Goal: Transaction & Acquisition: Subscribe to service/newsletter

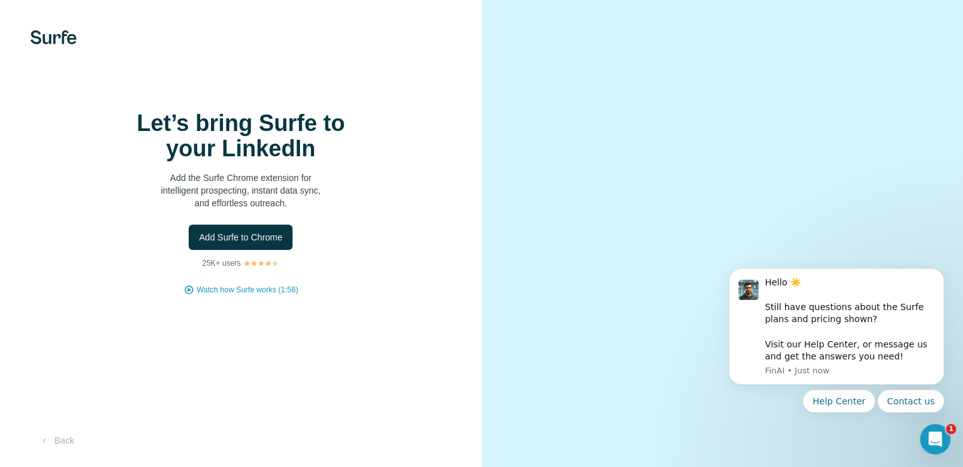
scroll to position [52, 0]
click at [56, 450] on button "Back" at bounding box center [56, 440] width 53 height 23
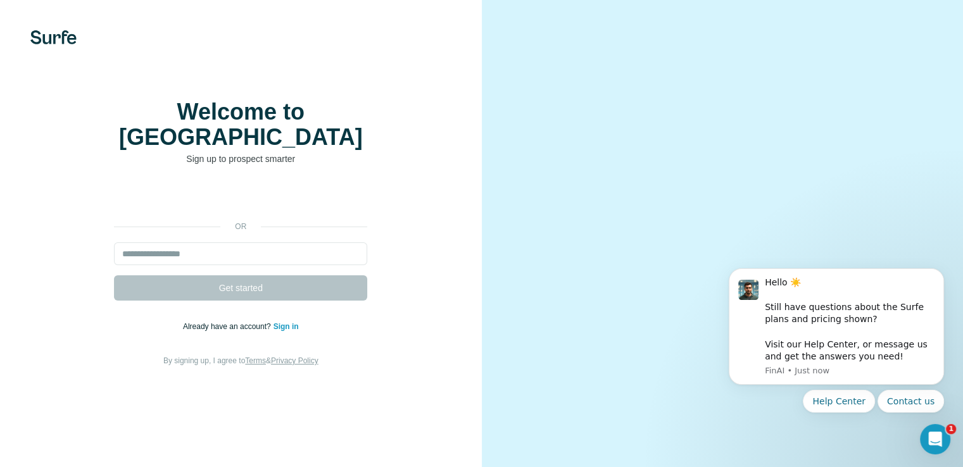
click at [41, 42] on img at bounding box center [53, 37] width 46 height 14
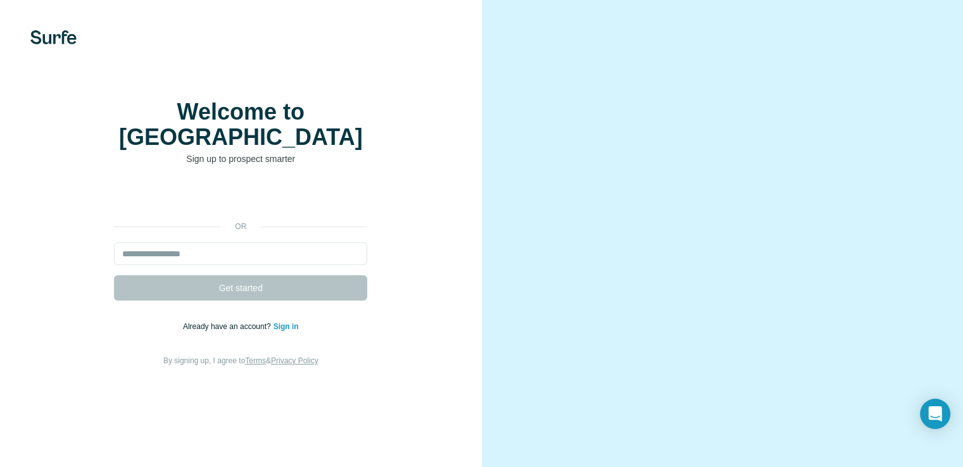
click at [56, 35] on img at bounding box center [53, 37] width 46 height 14
